Goal: Transaction & Acquisition: Purchase product/service

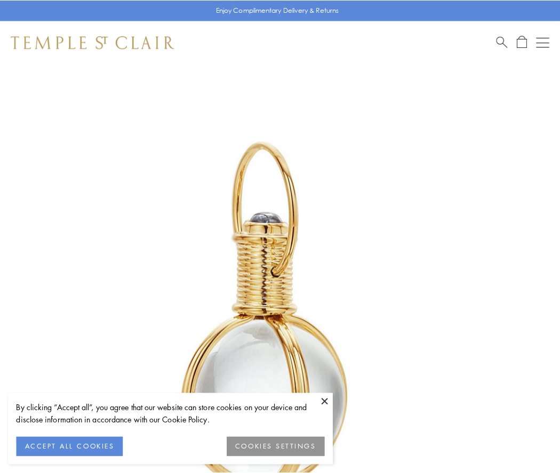
scroll to position [278, 0]
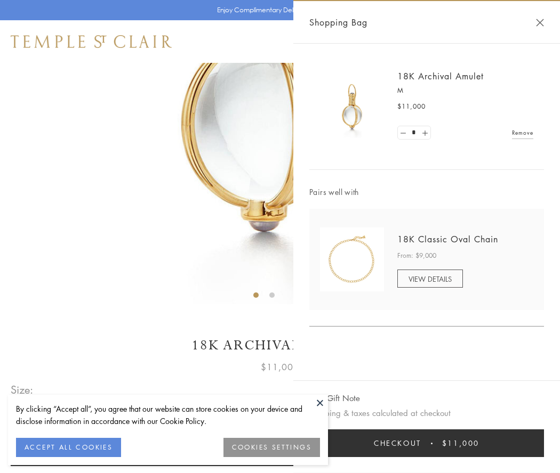
click at [426, 443] on button "Checkout $11,000" at bounding box center [426, 444] width 235 height 28
